Goal: Task Accomplishment & Management: Manage account settings

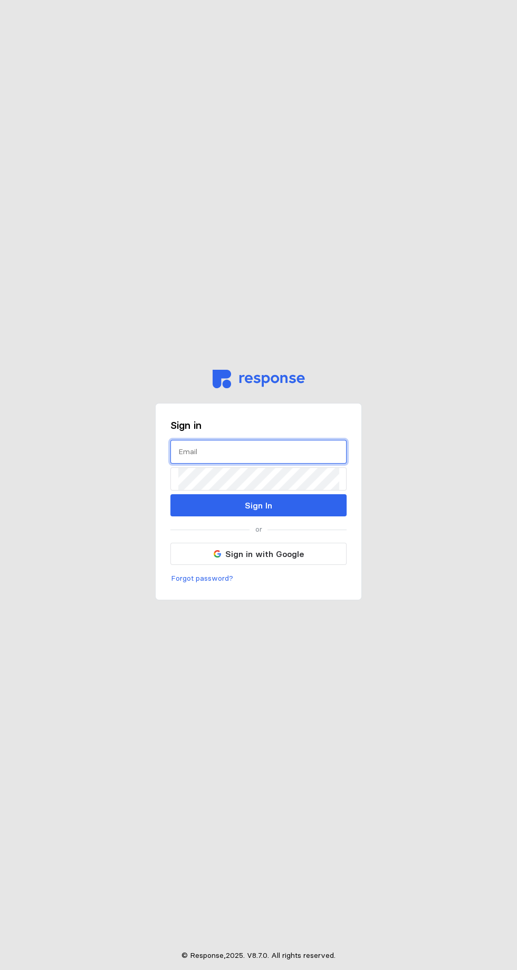
click at [187, 463] on input "text" at bounding box center [258, 451] width 160 height 23
type input "[EMAIL_ADDRESS][PERSON_NAME][DOMAIN_NAME]"
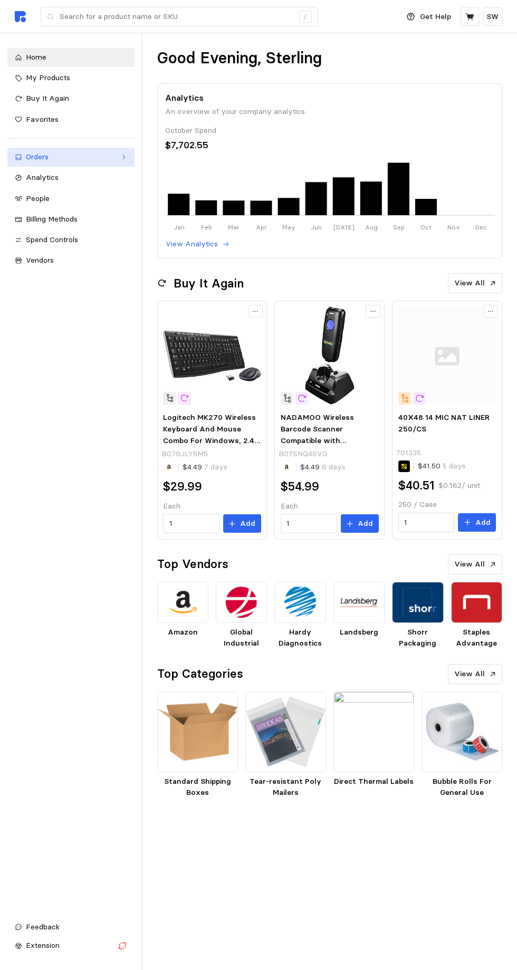
click at [36, 161] on div "Orders" at bounding box center [71, 157] width 90 height 12
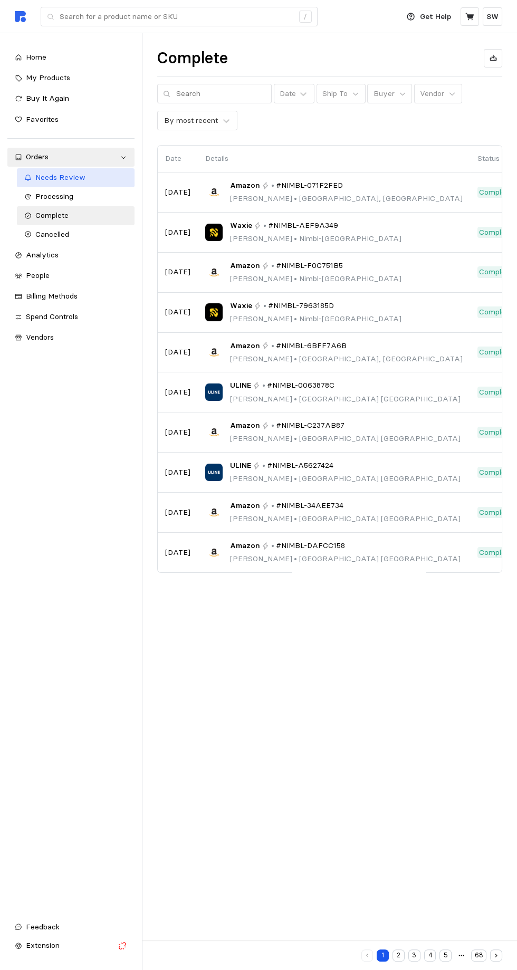
click at [55, 178] on span "Needs Review" at bounding box center [60, 177] width 50 height 9
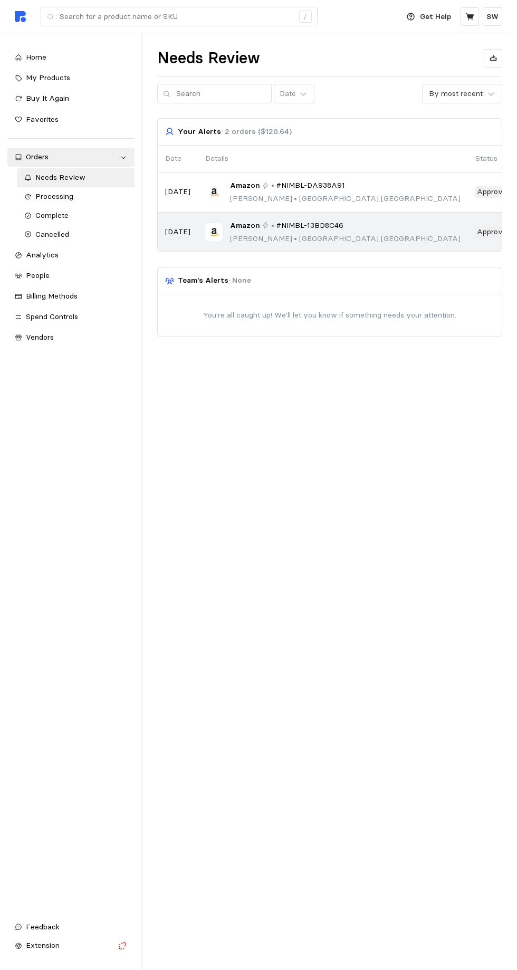
click at [296, 225] on span "#NIMBL-13BD8C46" at bounding box center [310, 226] width 68 height 12
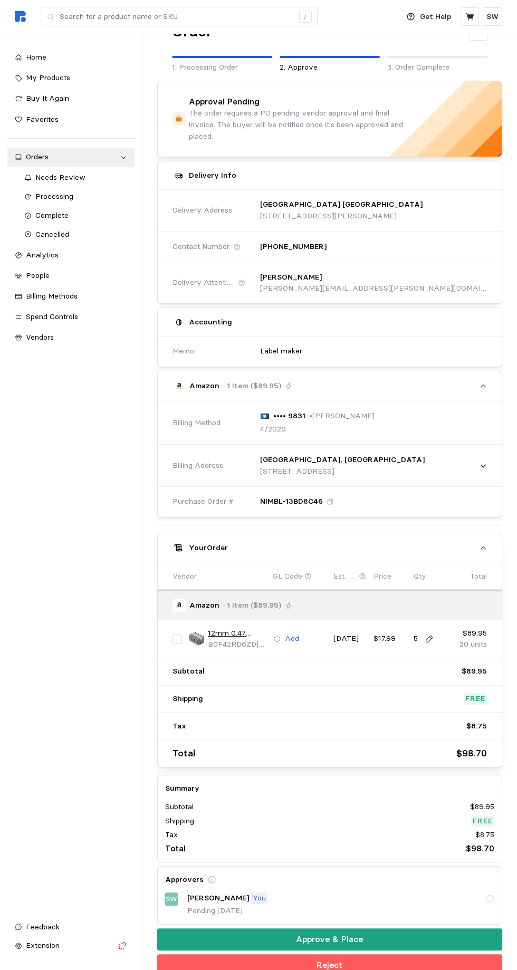
scroll to position [46, 0]
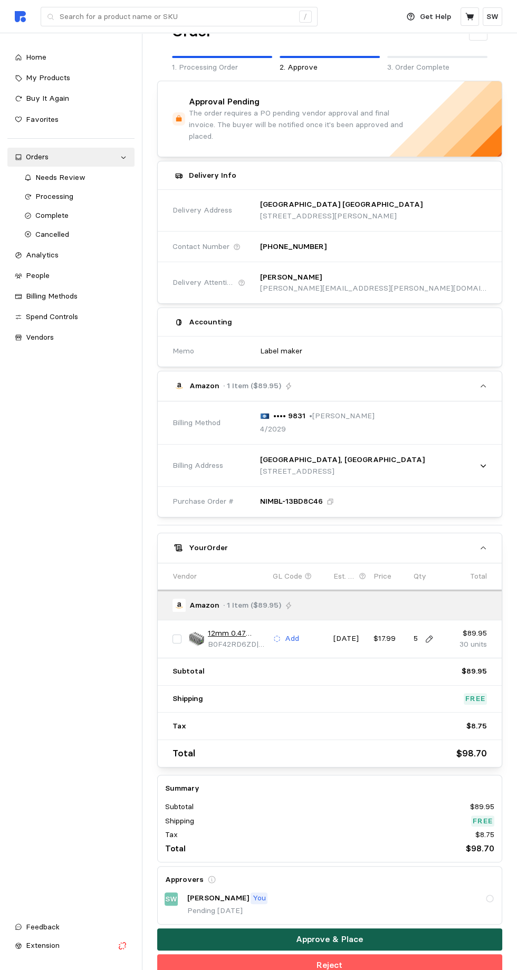
click at [223, 929] on button "Approve & Place" at bounding box center [330, 939] width 346 height 22
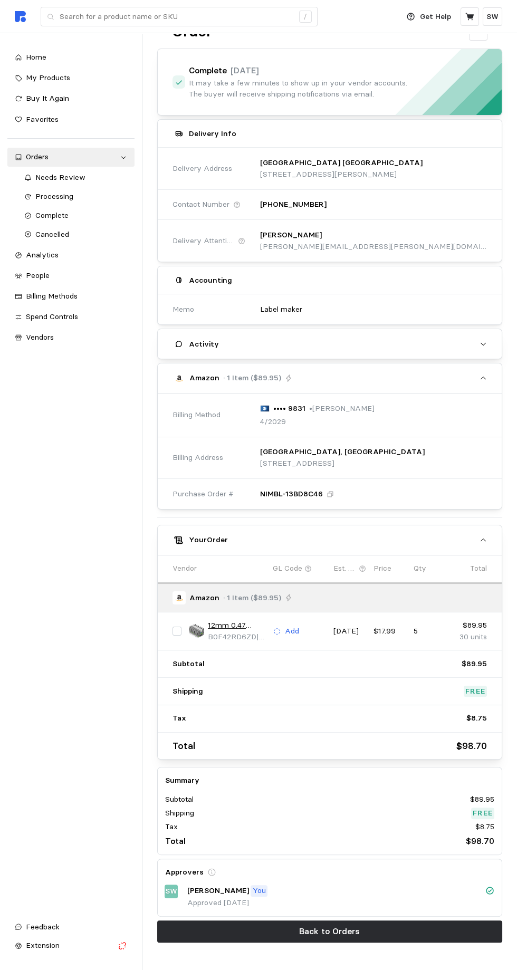
scroll to position [0, 0]
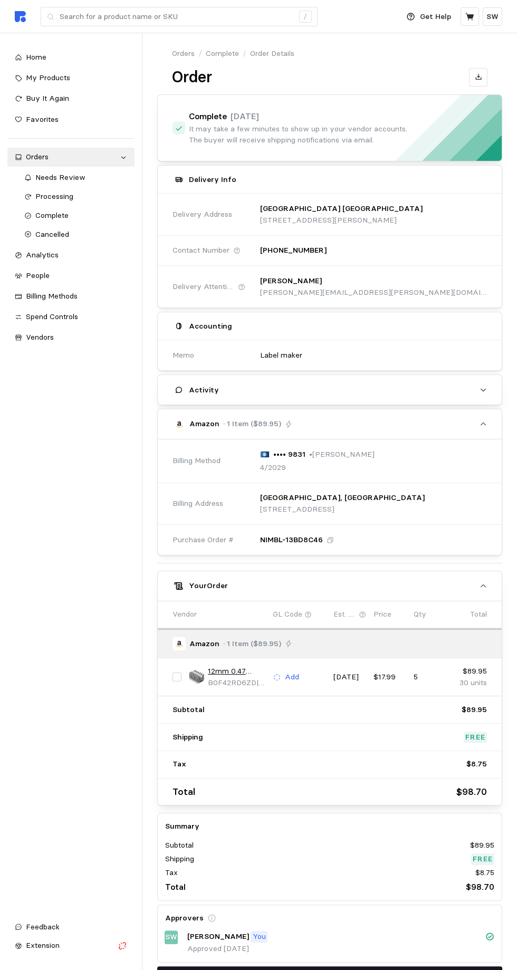
click at [203, 970] on button "Back to Orders" at bounding box center [330, 977] width 346 height 22
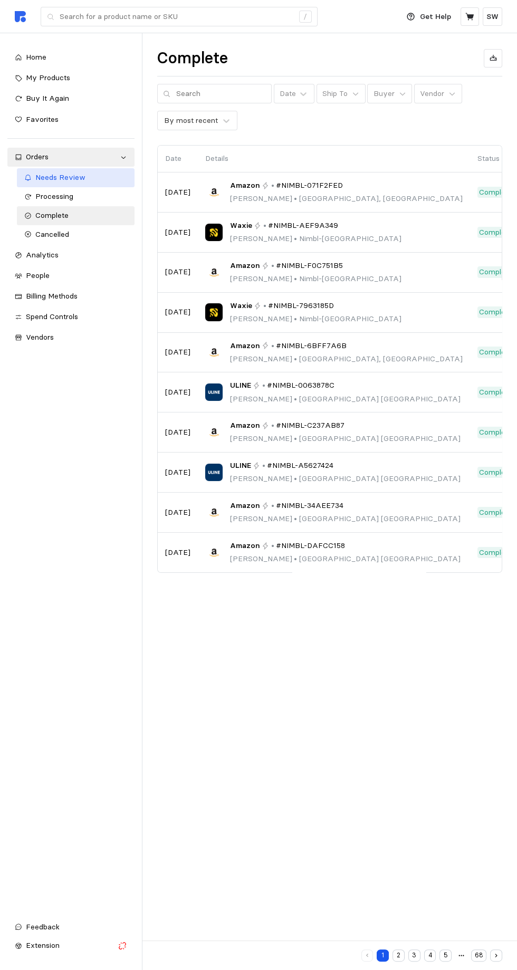
click at [39, 178] on span "Needs Review" at bounding box center [60, 177] width 50 height 9
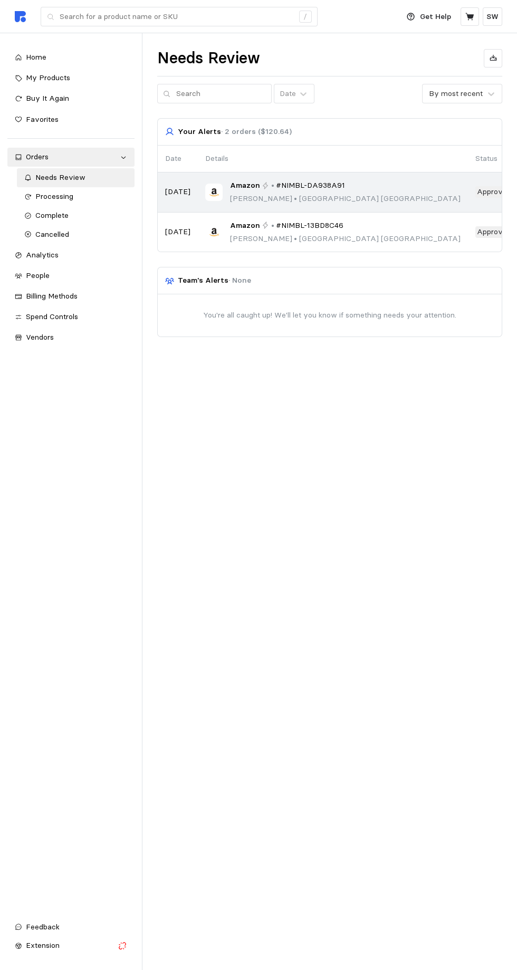
click at [271, 188] on p "•" at bounding box center [272, 186] width 3 height 12
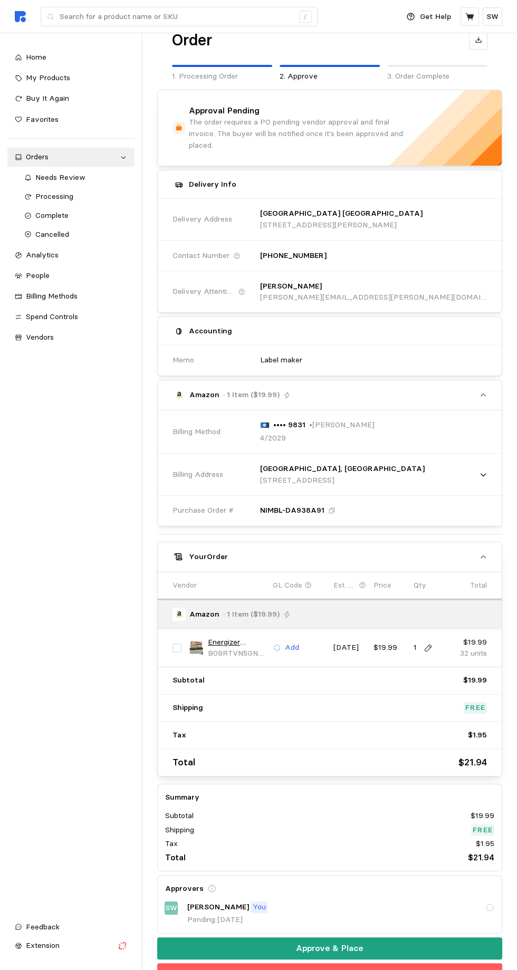
scroll to position [46, 0]
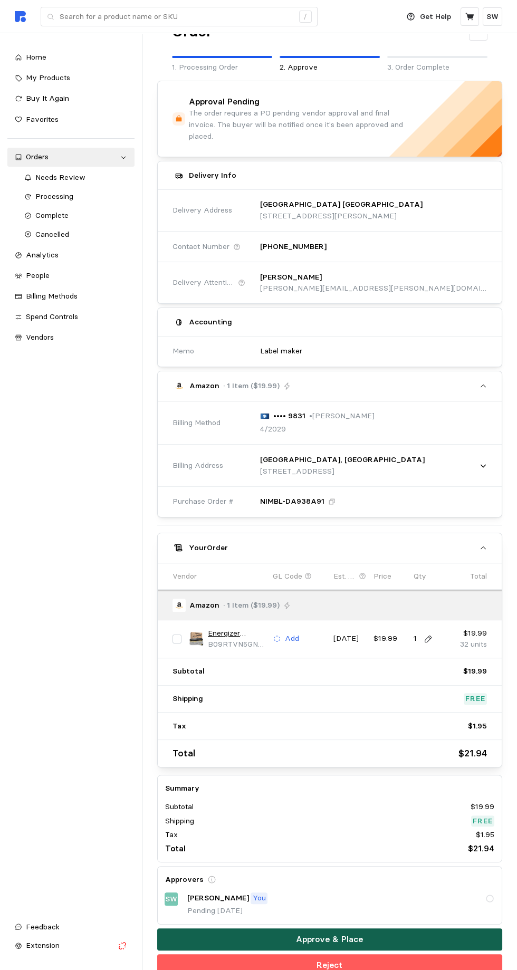
click at [247, 928] on button "Approve & Place" at bounding box center [330, 939] width 346 height 22
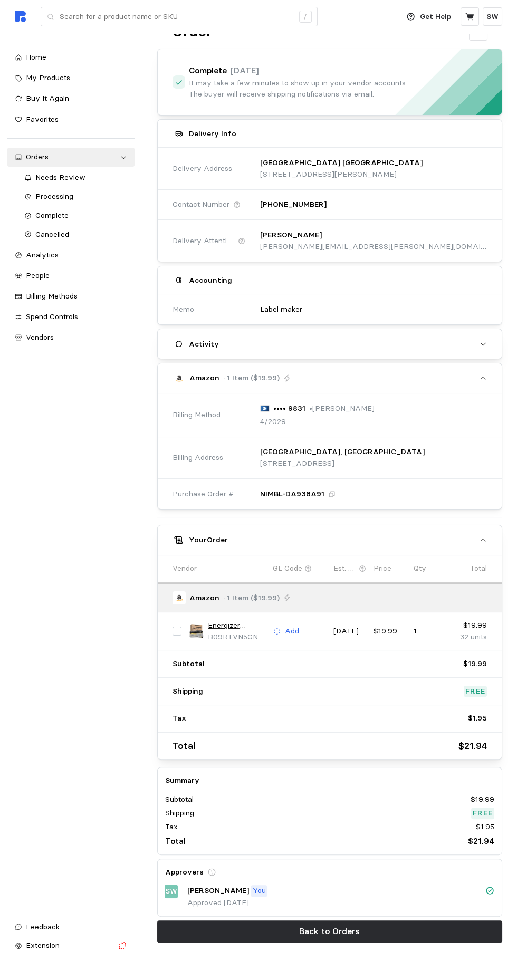
scroll to position [0, 0]
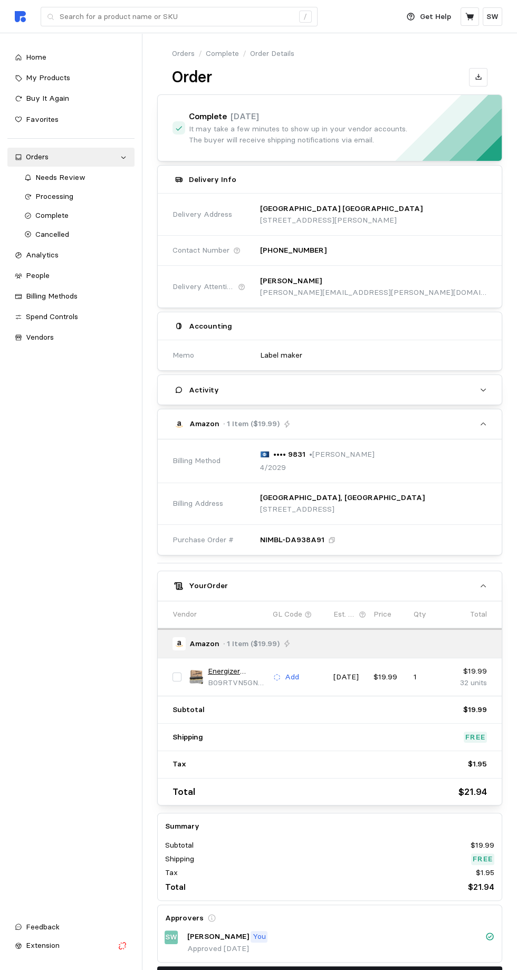
click at [207, 970] on button "Back to Orders" at bounding box center [330, 977] width 346 height 22
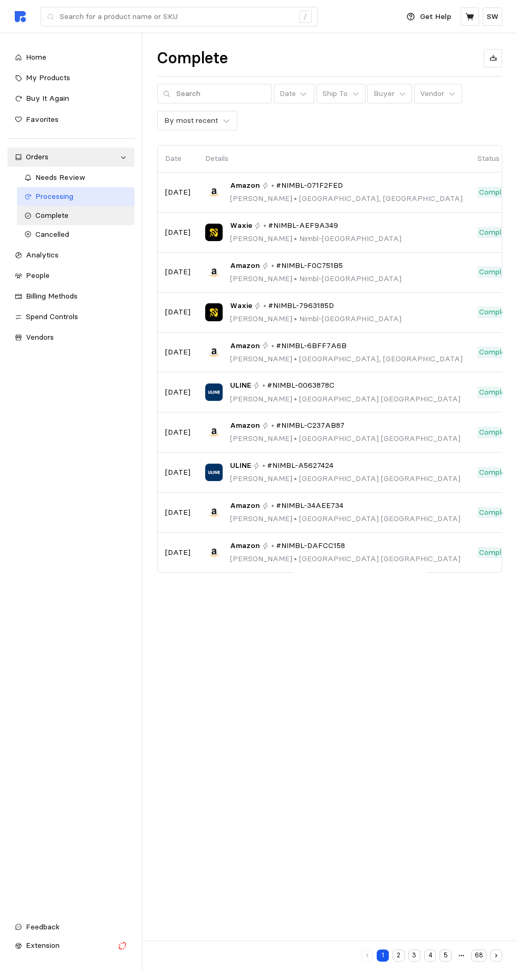
click at [40, 193] on span "Processing" at bounding box center [54, 195] width 38 height 9
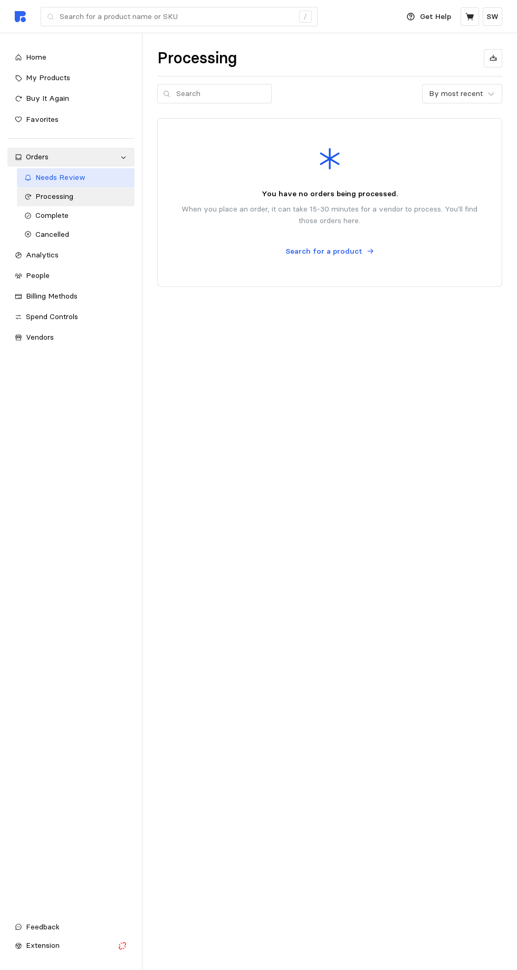
click at [42, 186] on link "Needs Review" at bounding box center [76, 177] width 118 height 19
